Goal: Task Accomplishment & Management: Manage account settings

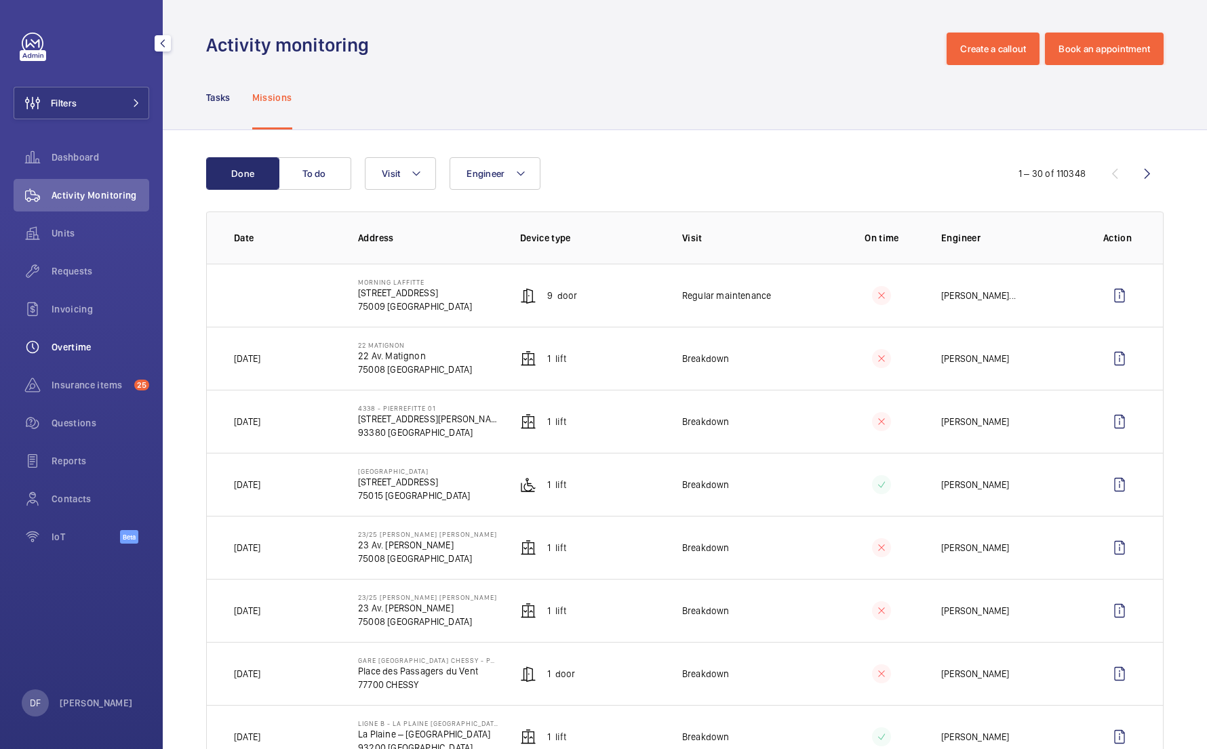
click at [111, 345] on span "Overtime" at bounding box center [101, 347] width 98 height 14
